Goal: Task Accomplishment & Management: Manage account settings

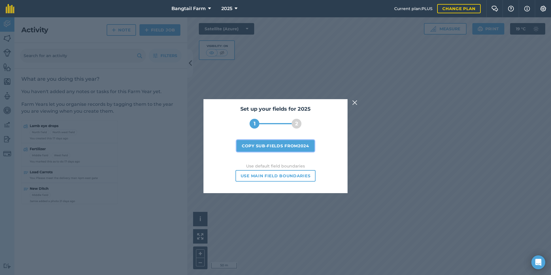
click at [296, 145] on button "Copy sub-fields from 2024" at bounding box center [276, 146] width 78 height 12
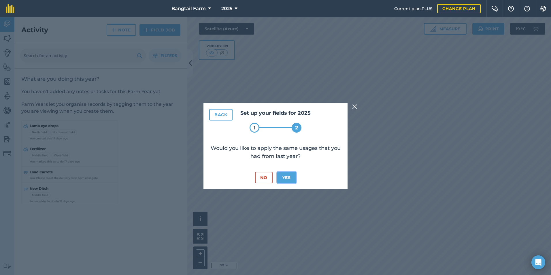
click at [292, 174] on button "Yes" at bounding box center [286, 178] width 19 height 12
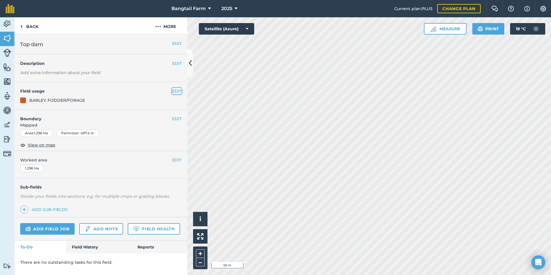
click at [177, 89] on button "EDIT" at bounding box center [177, 91] width 10 height 6
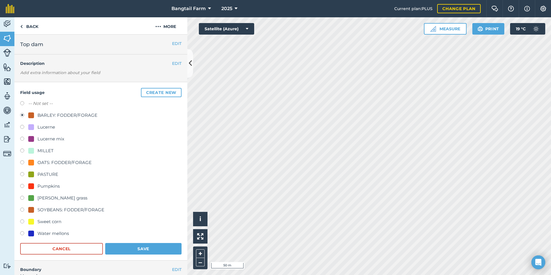
click at [24, 103] on label at bounding box center [24, 104] width 8 height 6
radio input "true"
radio input "false"
click at [145, 249] on button "Save" at bounding box center [143, 249] width 76 height 12
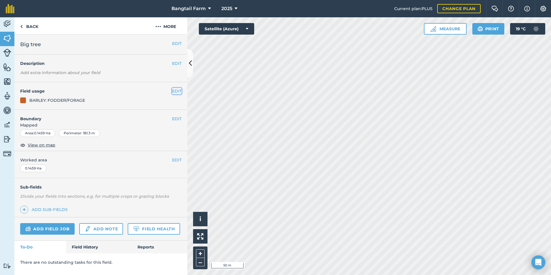
click at [178, 91] on button "EDIT" at bounding box center [177, 91] width 10 height 6
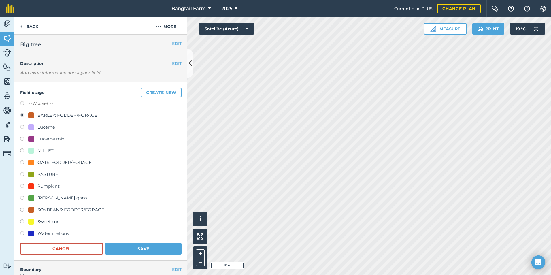
click at [21, 102] on label at bounding box center [24, 104] width 8 height 6
radio input "true"
radio input "false"
click at [137, 250] on button "Save" at bounding box center [143, 249] width 76 height 12
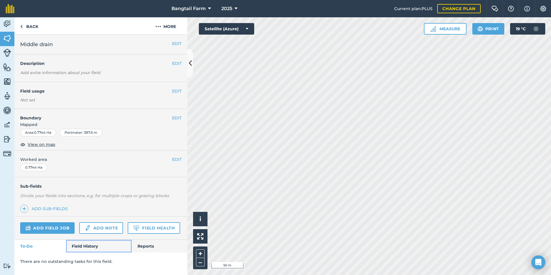
click at [93, 246] on link "Field History" at bounding box center [98, 246] width 65 height 13
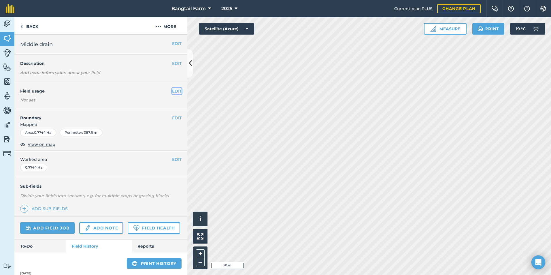
click at [172, 92] on button "EDIT" at bounding box center [177, 91] width 10 height 6
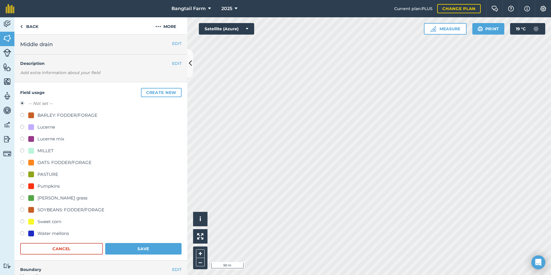
click at [53, 163] on div "OATS: FODDER/FORAGE" at bounding box center [64, 162] width 54 height 7
radio input "true"
radio input "false"
click at [138, 247] on button "Save" at bounding box center [143, 249] width 76 height 12
